Goal: Information Seeking & Learning: Get advice/opinions

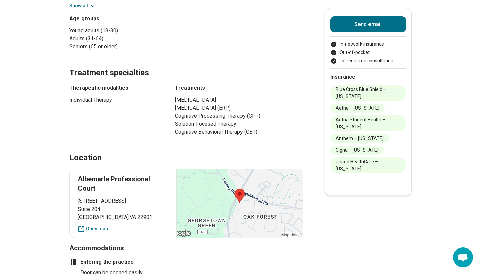
scroll to position [339, 0]
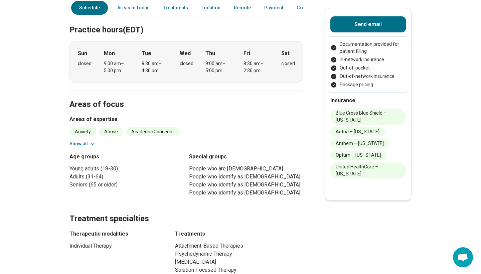
scroll to position [174, 0]
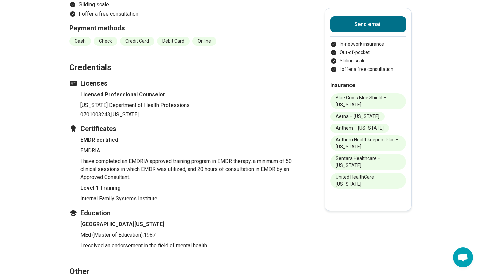
scroll to position [753, 0]
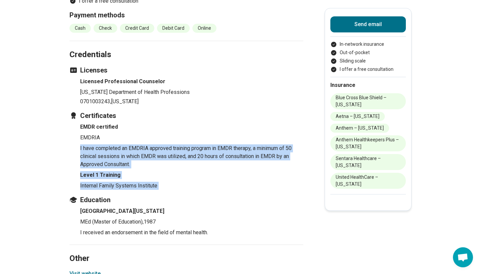
drag, startPoint x: 160, startPoint y: 147, endPoint x: 204, endPoint y: 196, distance: 66.0
click at [204, 196] on section "Credentials Licenses Licensed Professional Counselor [US_STATE] Department of H…" at bounding box center [186, 143] width 234 height 204
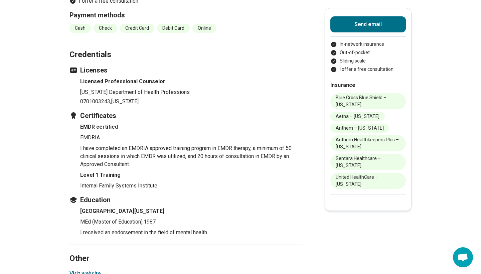
click at [204, 196] on section "Credentials Licenses Licensed Professional Counselor [US_STATE] Department of H…" at bounding box center [186, 143] width 234 height 204
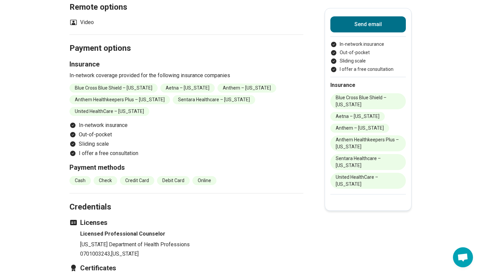
scroll to position [475, 0]
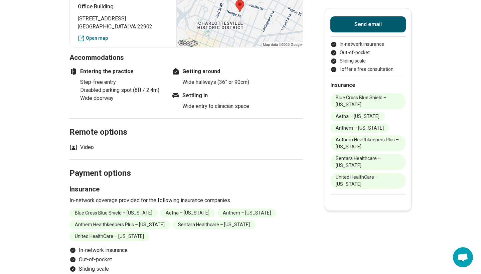
click at [377, 27] on button "Send email" at bounding box center [367, 24] width 75 height 16
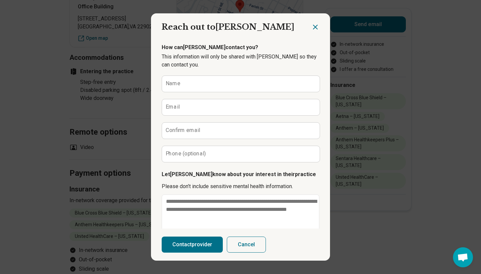
click at [312, 30] on icon "Close dialog" at bounding box center [315, 27] width 8 height 8
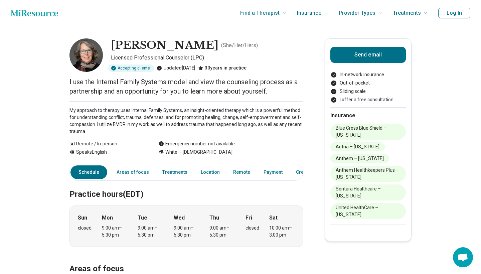
scroll to position [8, 0]
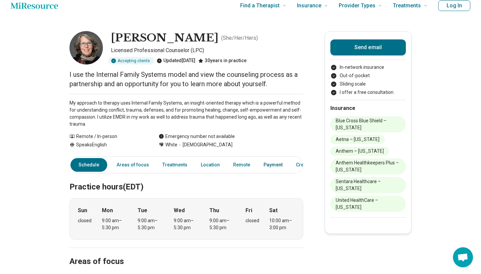
click at [261, 164] on link "Payment" at bounding box center [273, 165] width 27 height 14
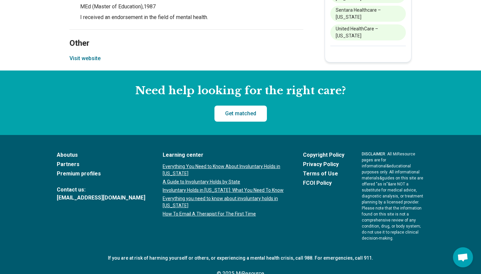
scroll to position [967, 0]
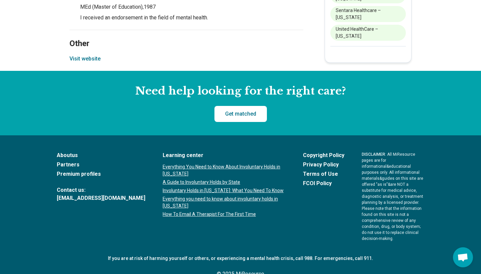
click at [93, 63] on button "Visit website" at bounding box center [84, 59] width 31 height 8
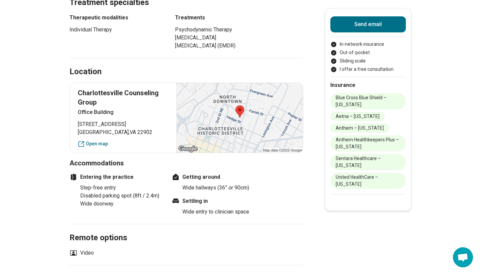
scroll to position [368, 0]
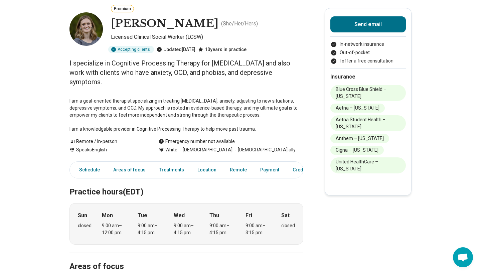
scroll to position [34, 0]
click at [365, 23] on button "Send email" at bounding box center [367, 24] width 75 height 16
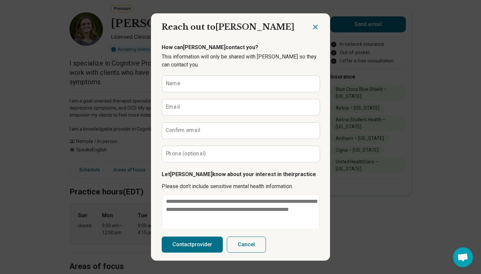
click at [322, 30] on div at bounding box center [320, 24] width 19 height 22
click at [317, 30] on icon "Close dialog" at bounding box center [315, 27] width 8 height 8
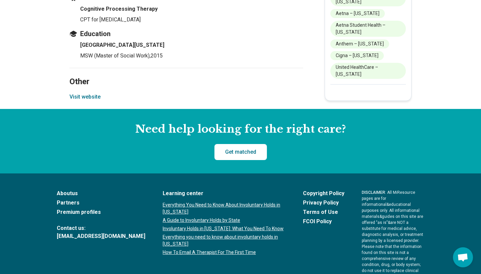
scroll to position [877, 0]
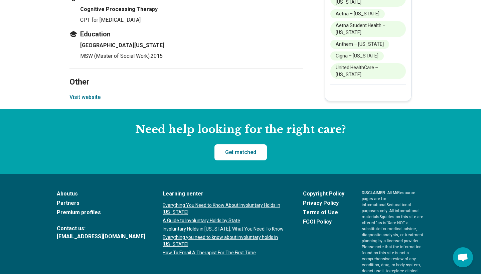
click at [82, 93] on button "Visit website" at bounding box center [84, 97] width 31 height 8
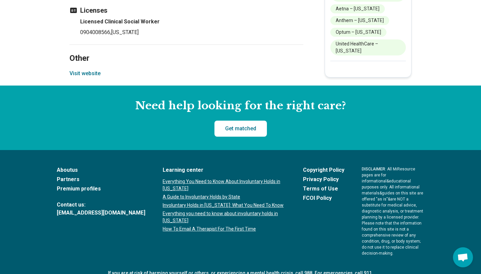
scroll to position [833, 0]
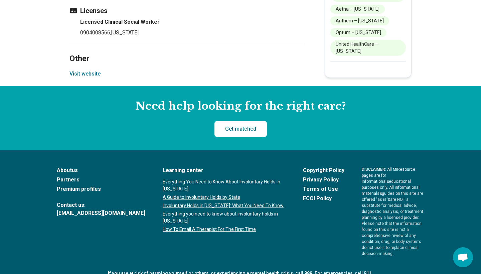
click at [87, 70] on button "Visit website" at bounding box center [84, 74] width 31 height 8
